Goal: Task Accomplishment & Management: Complete application form

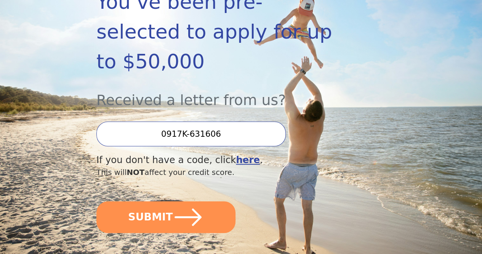
scroll to position [157, 0]
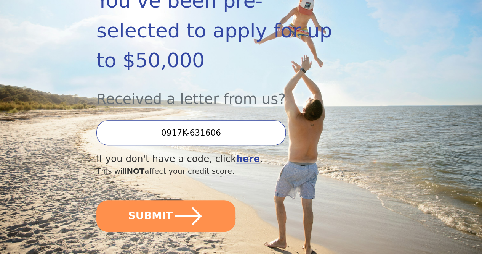
click at [247, 164] on b "here" at bounding box center [248, 158] width 24 height 11
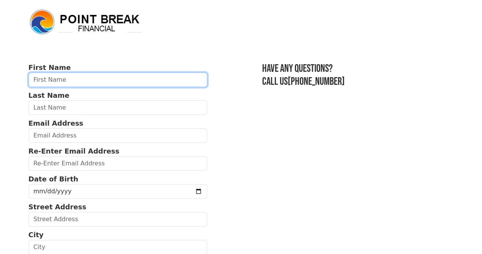
click at [50, 82] on input "text" at bounding box center [118, 79] width 179 height 14
type input "debra"
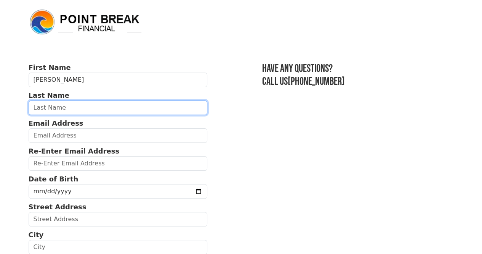
click at [45, 111] on input "text" at bounding box center [118, 107] width 179 height 14
type input "clemons"
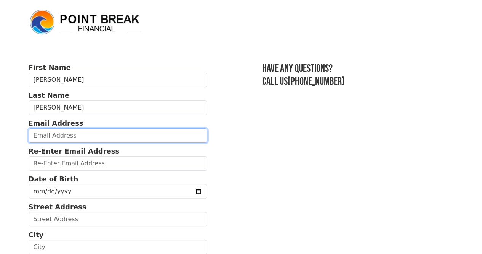
click at [47, 140] on input "email" at bounding box center [118, 135] width 179 height 14
type input "debraclemons62@yahoo.com"
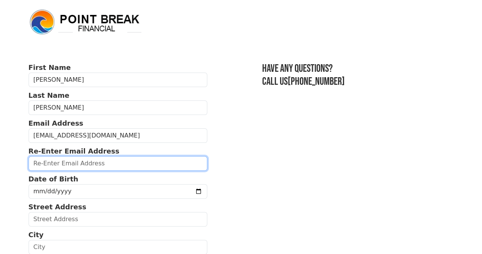
click at [85, 169] on input "email" at bounding box center [118, 163] width 179 height 14
type input "debraclemons62@yahoo.com"
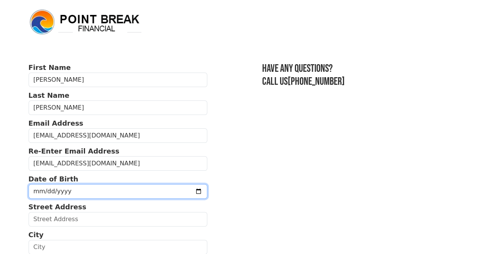
click at [44, 197] on input "date" at bounding box center [118, 191] width 179 height 14
type input "1962-09-07"
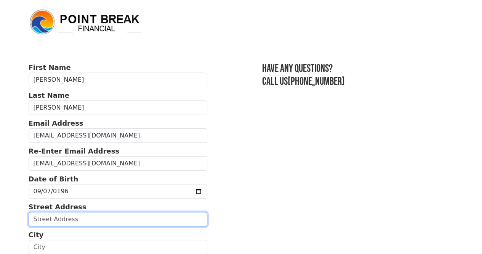
click at [64, 223] on input "text" at bounding box center [118, 219] width 179 height 14
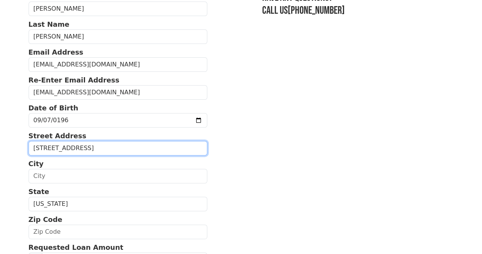
scroll to position [76, 0]
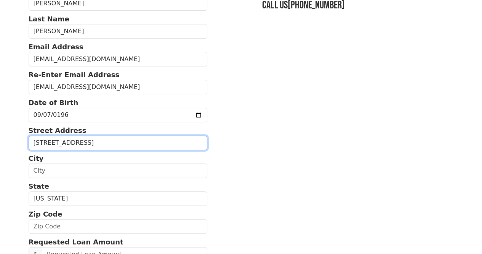
type input "5032 E Tyler Ave"
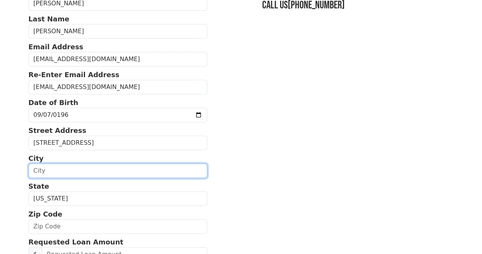
click at [50, 177] on input "text" at bounding box center [118, 170] width 179 height 14
type input "Fresno"
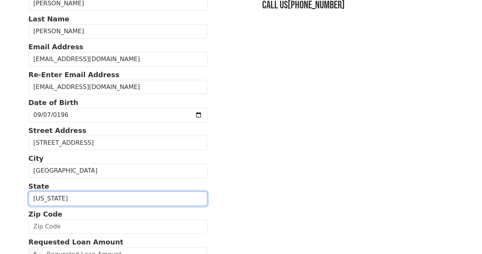
click at [64, 204] on select "Alabama Alaska Arizona Arkansas California Colorado Connecticut Delaware Distri…" at bounding box center [118, 198] width 179 height 14
select select "CA"
click at [29, 198] on select "Alabama Alaska Arizona Arkansas California Colorado Connecticut Delaware Distri…" at bounding box center [118, 198] width 179 height 14
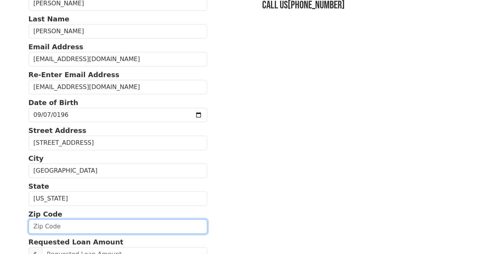
click at [60, 233] on input "text" at bounding box center [118, 226] width 179 height 14
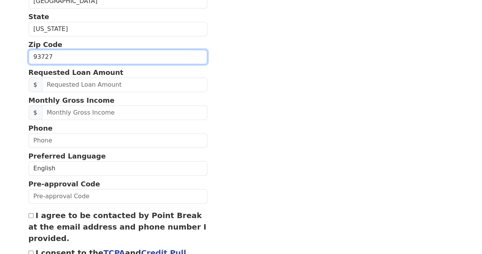
scroll to position [249, 0]
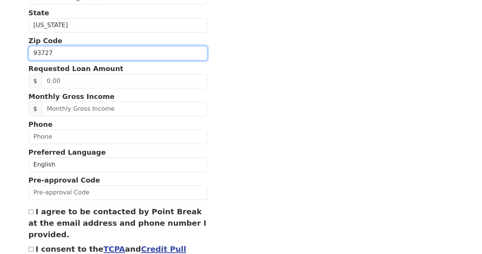
type input "93727"
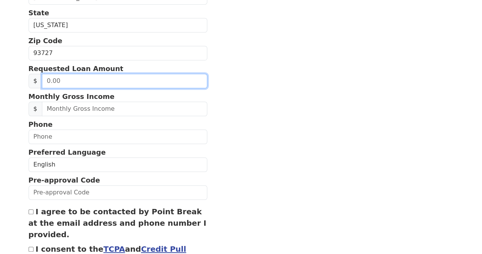
click at [55, 88] on input "text" at bounding box center [124, 81] width 165 height 14
type input "30,000.00"
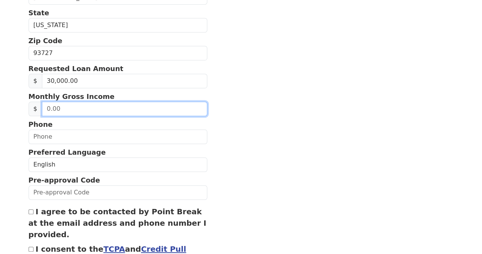
click at [54, 116] on input "text" at bounding box center [124, 108] width 165 height 14
type input "50,532.00"
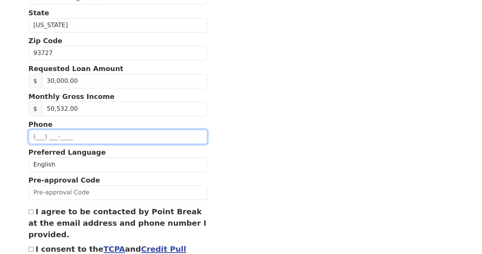
click at [56, 144] on input "text" at bounding box center [118, 136] width 179 height 14
type input "(559) 704-1696"
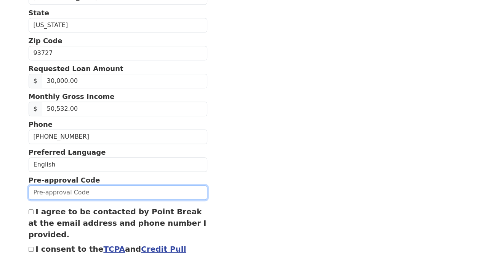
click at [41, 199] on input "text" at bounding box center [118, 192] width 179 height 14
type input "0917k-631606"
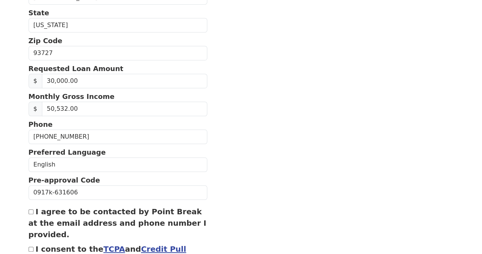
click at [30, 214] on input "I agree to be contacted by Point Break at the email address and phone number I …" at bounding box center [31, 211] width 5 height 5
checkbox input "true"
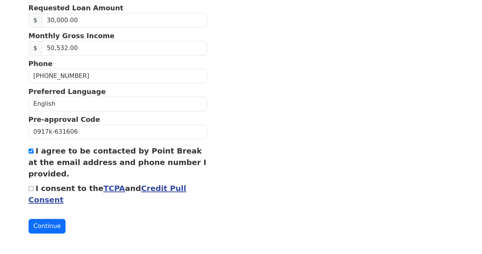
scroll to position [326, 0]
click at [33, 186] on input "I consent to the TCPA and Credit Pull Consent" at bounding box center [31, 188] width 5 height 5
checkbox input "true"
click at [54, 226] on button "Continue" at bounding box center [47, 225] width 37 height 14
